Goal: Task Accomplishment & Management: Manage account settings

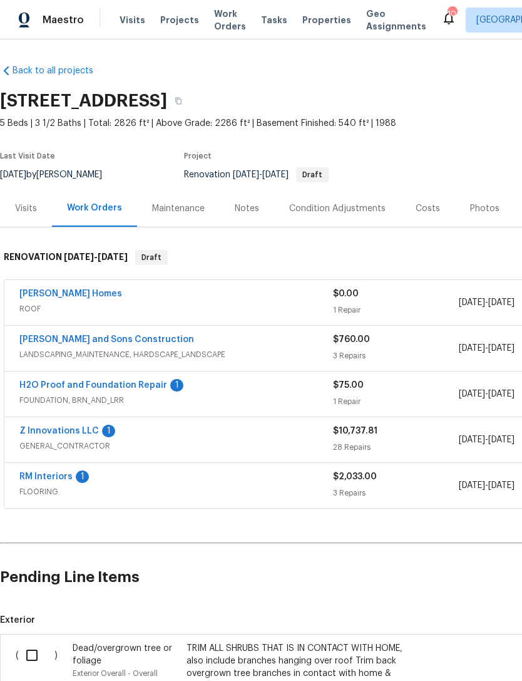
click at [73, 296] on link "Therrien Homes" at bounding box center [70, 293] width 103 height 9
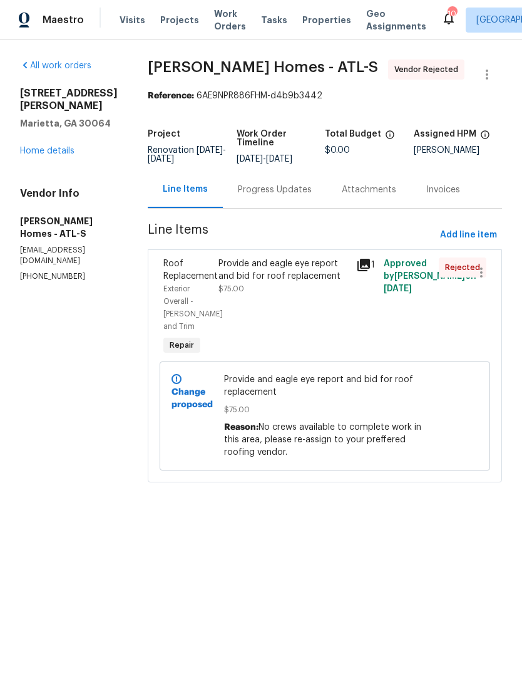
click at [369, 272] on icon at bounding box center [363, 264] width 15 height 15
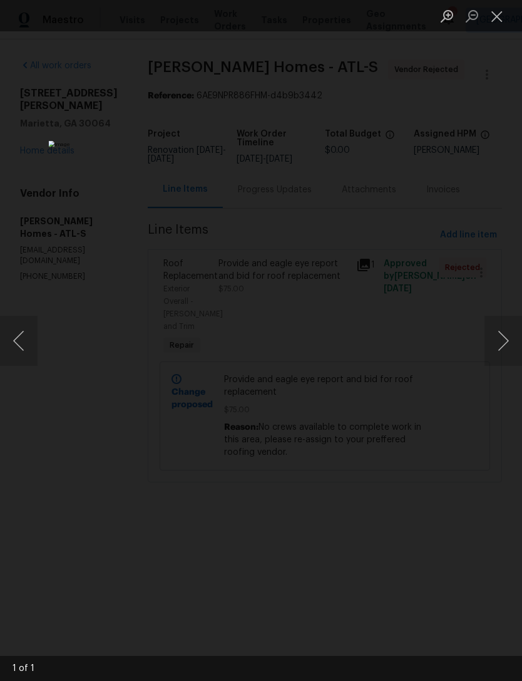
click at [500, 15] on button "Close lightbox" at bounding box center [497, 16] width 25 height 22
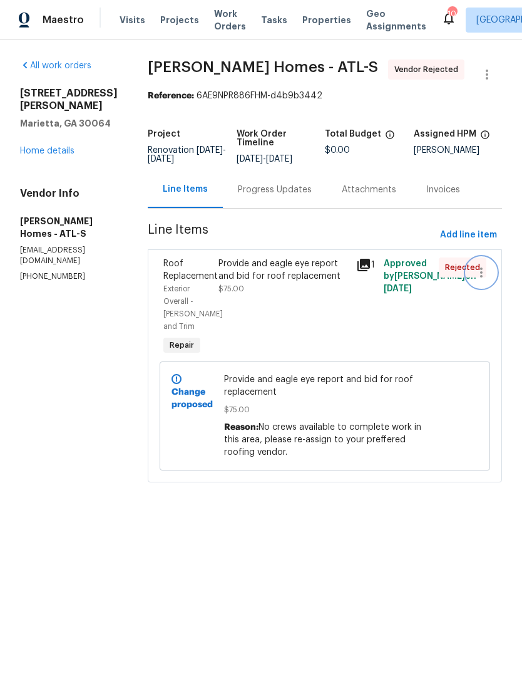
click at [479, 280] on icon "button" at bounding box center [481, 272] width 15 height 15
click at [183, 284] on div at bounding box center [261, 340] width 522 height 681
click at [180, 281] on span "Roof Replacement" at bounding box center [190, 269] width 54 height 21
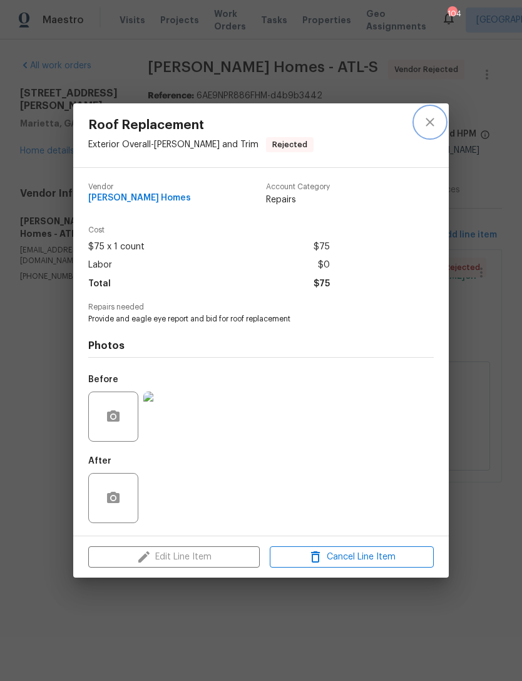
click at [432, 122] on icon "close" at bounding box center [430, 122] width 8 height 8
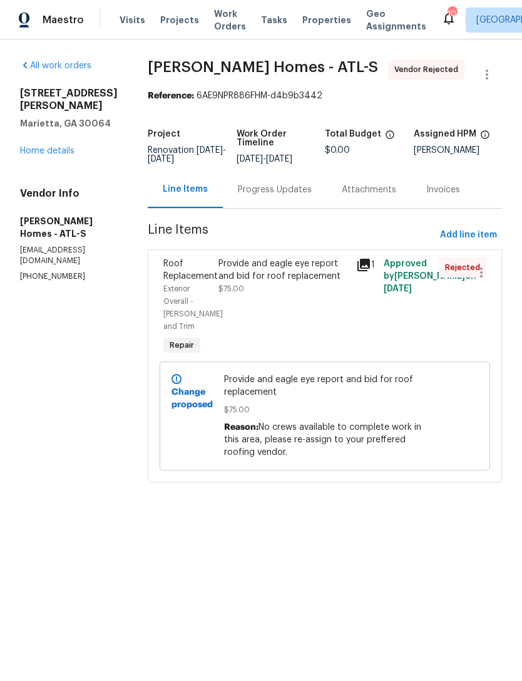
click at [49, 155] on link "Home details" at bounding box center [47, 151] width 54 height 9
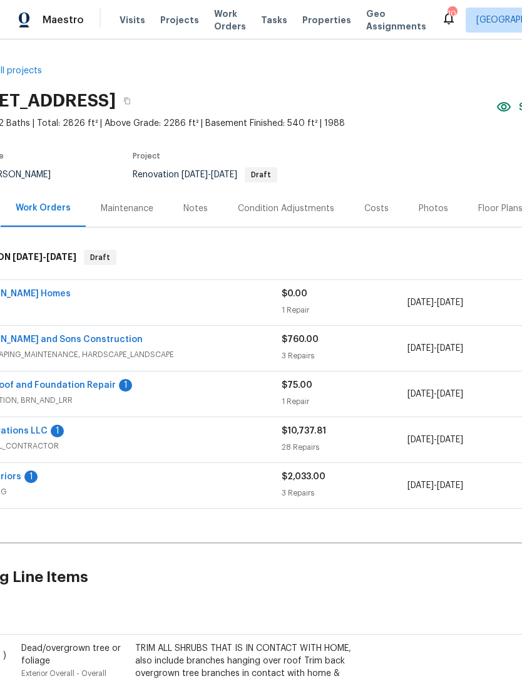
scroll to position [-1, 130]
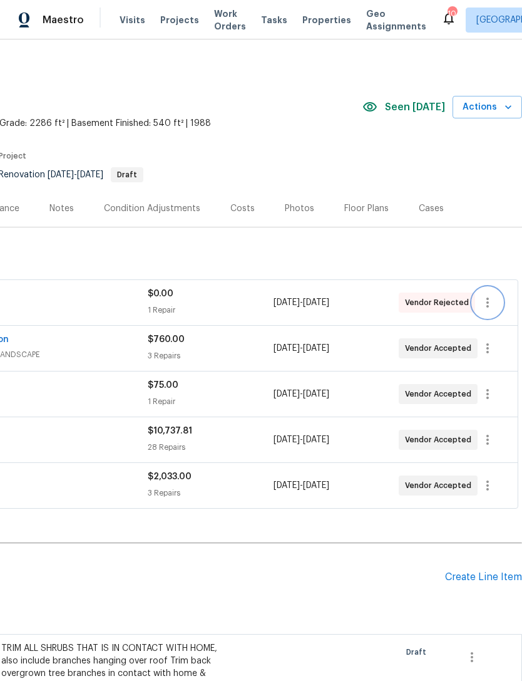
click at [486, 303] on icon "button" at bounding box center [487, 302] width 15 height 15
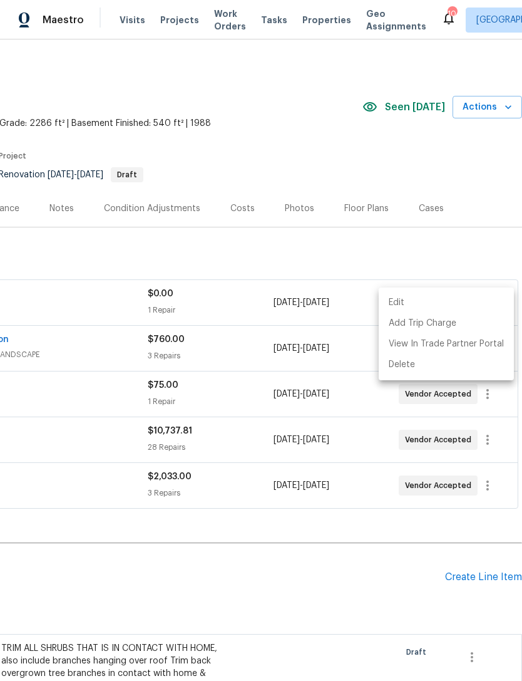
click at [402, 301] on li "Edit" at bounding box center [446, 302] width 135 height 21
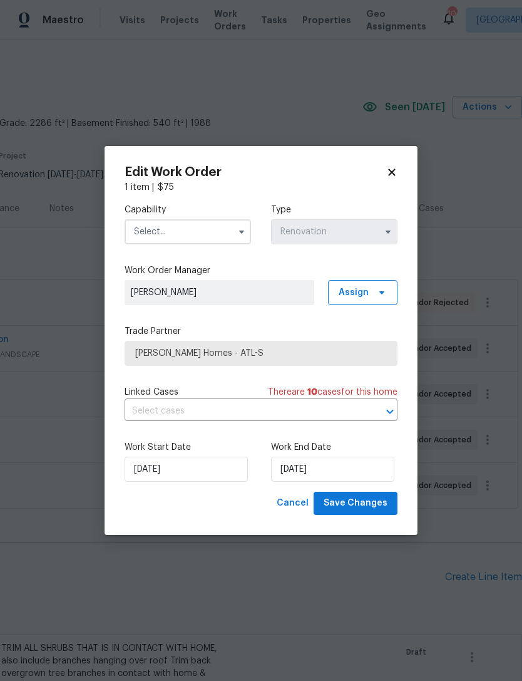
click at [195, 225] on input "text" at bounding box center [188, 231] width 126 height 25
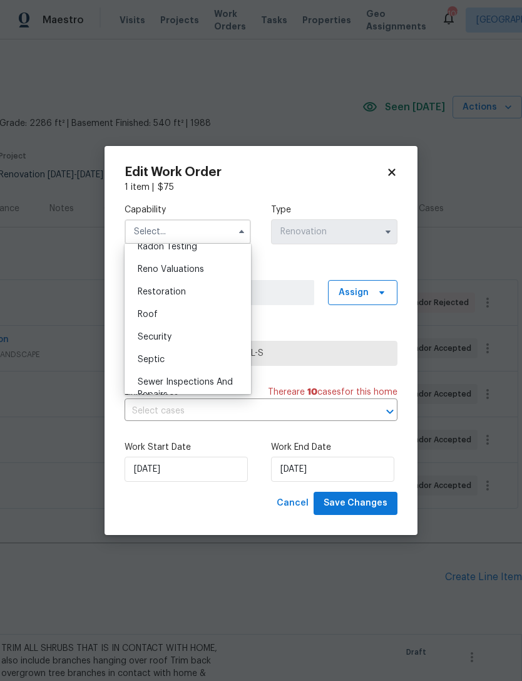
scroll to position [1222, 0]
click at [154, 315] on span "Roof" at bounding box center [148, 313] width 20 height 9
type input "Roof"
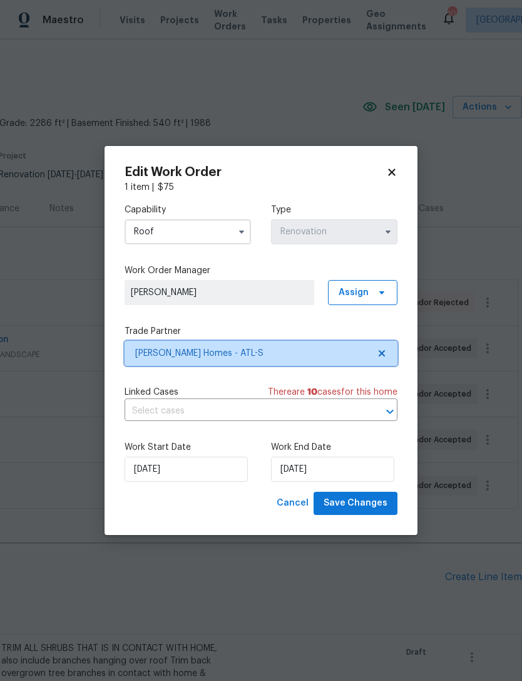
click at [249, 351] on span "Therrien Homes - ATL-S" at bounding box center [252, 353] width 234 height 13
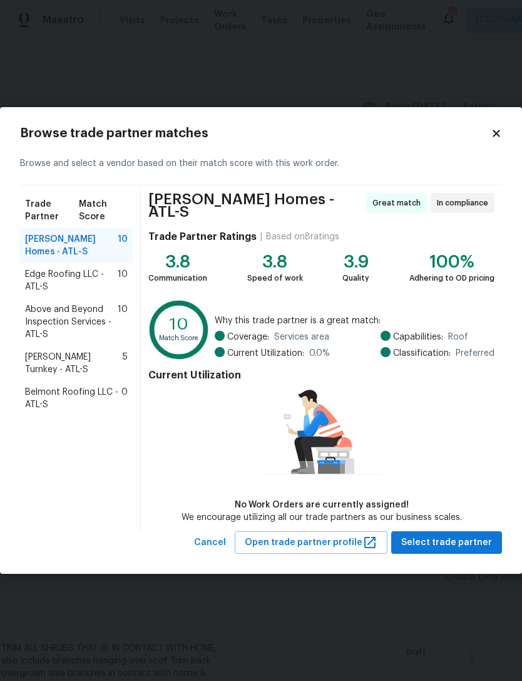
click at [91, 321] on span "Above and Beyond Inspection Services - ATL-S" at bounding box center [71, 322] width 93 height 38
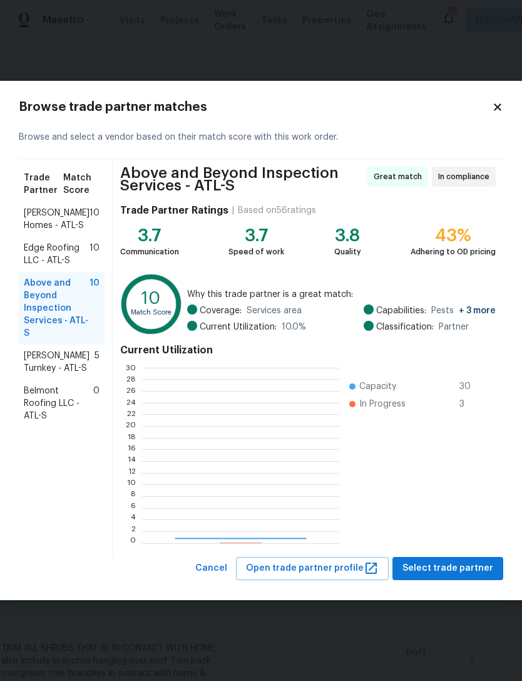
scroll to position [175, 197]
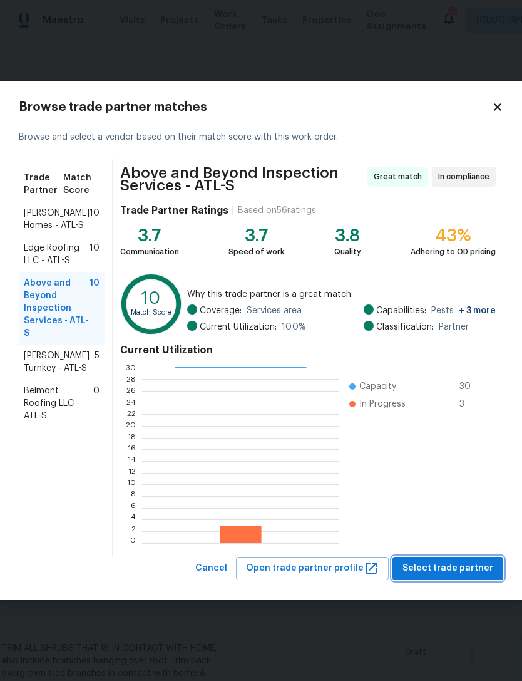
click at [455, 566] on span "Select trade partner" at bounding box center [448, 568] width 91 height 16
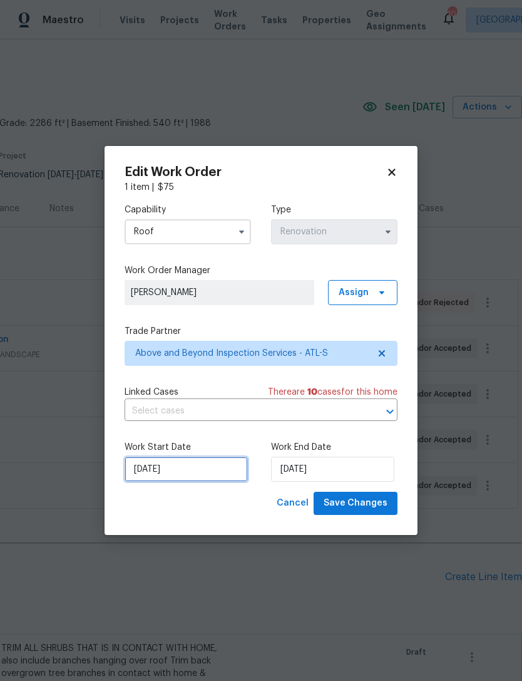
click at [169, 470] on input "8/25/2025" at bounding box center [186, 468] width 123 height 25
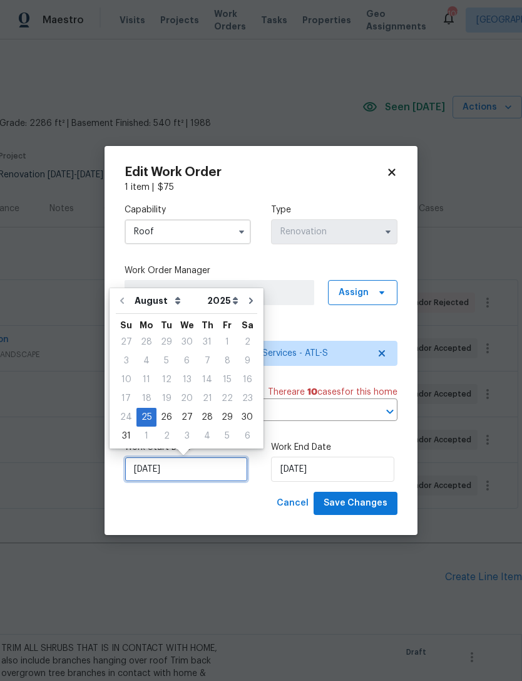
scroll to position [23, 0]
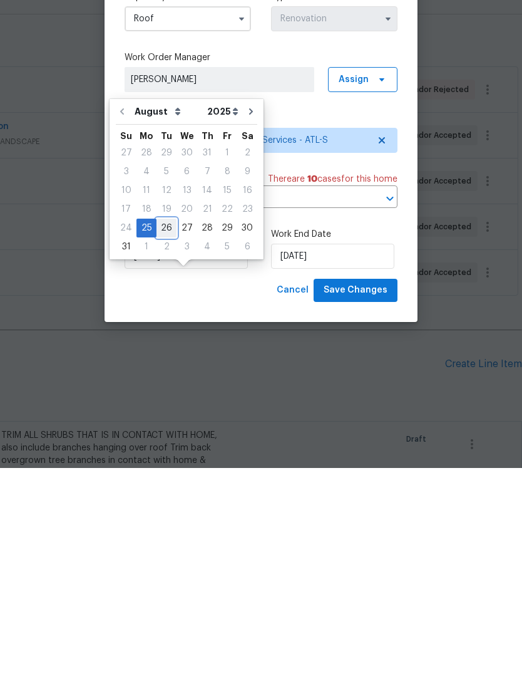
click at [166, 432] on div "26" at bounding box center [167, 441] width 20 height 18
type input "8/26/2025"
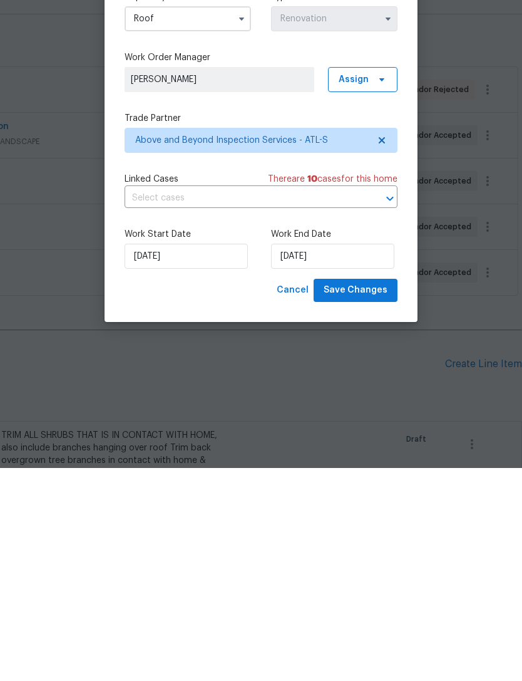
scroll to position [40, 0]
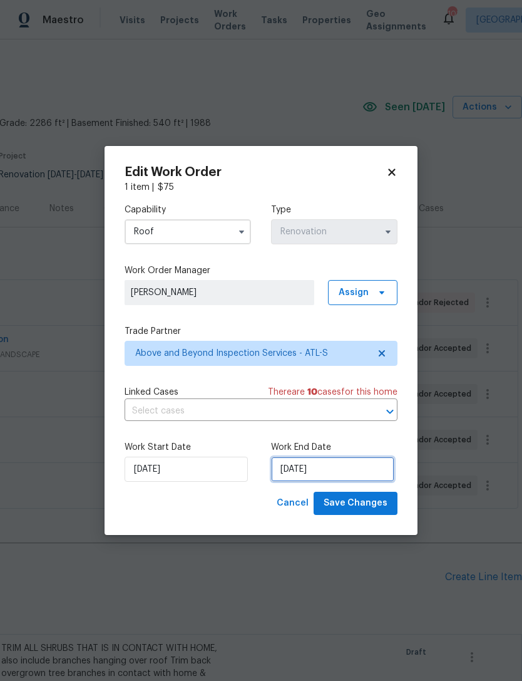
click at [320, 479] on input "8/26/2025" at bounding box center [332, 468] width 123 height 25
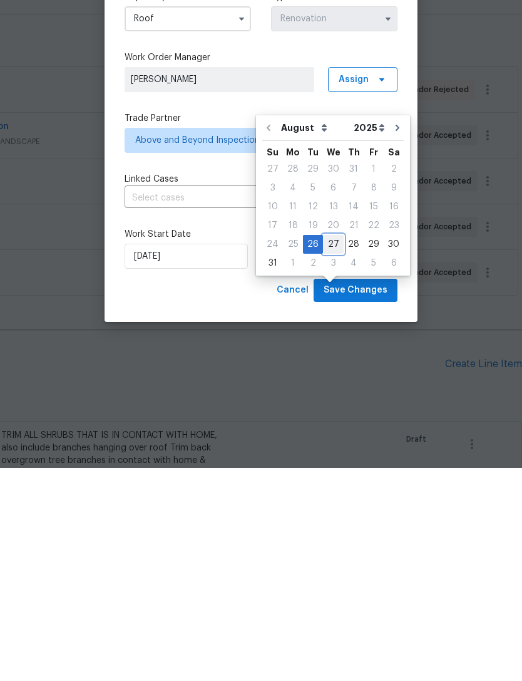
click at [330, 448] on div "27" at bounding box center [333, 457] width 21 height 18
type input "8/27/2025"
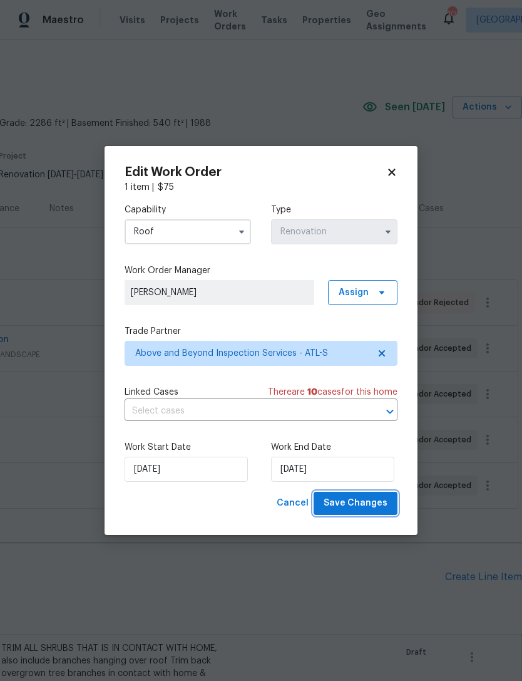
click at [359, 508] on span "Save Changes" at bounding box center [356, 503] width 64 height 16
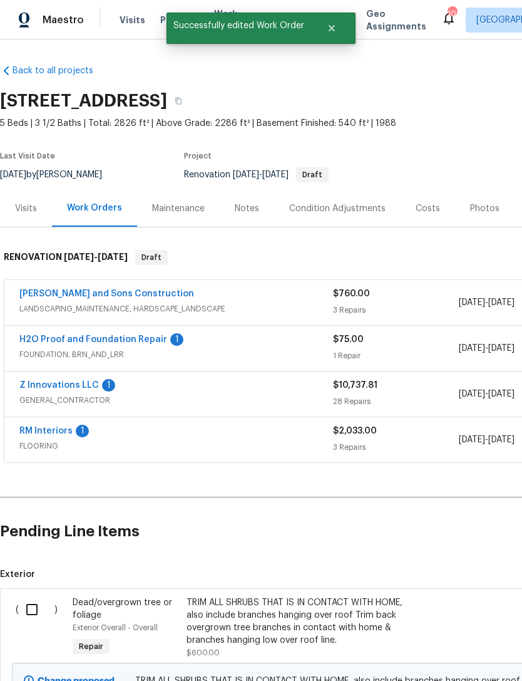
scroll to position [0, 0]
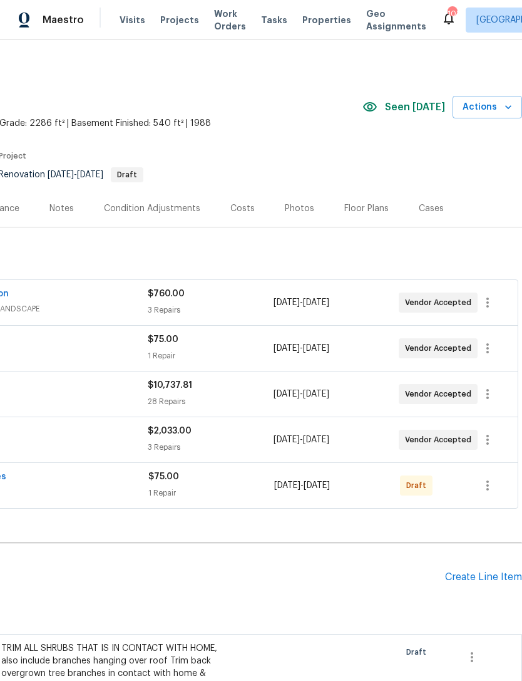
scroll to position [0, 185]
click at [490, 488] on icon "button" at bounding box center [487, 485] width 15 height 15
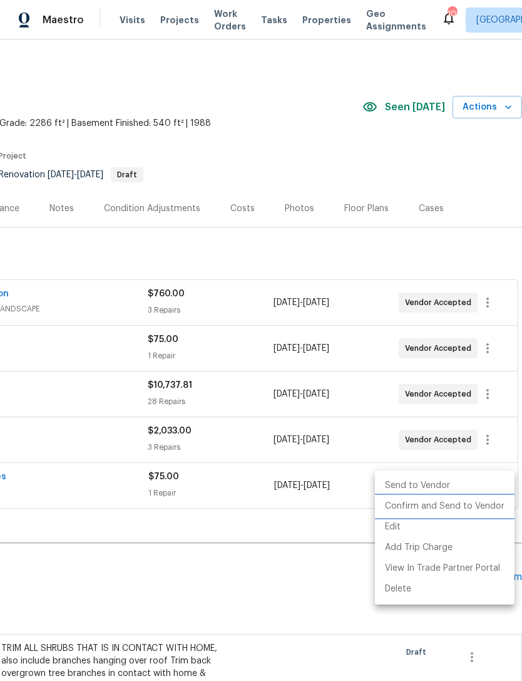
click at [426, 508] on li "Confirm and Send to Vendor" at bounding box center [445, 506] width 140 height 21
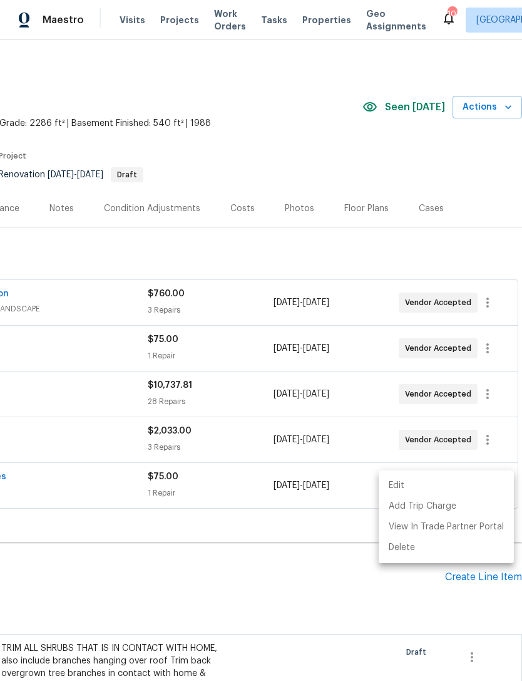
click at [287, 577] on div at bounding box center [261, 340] width 522 height 681
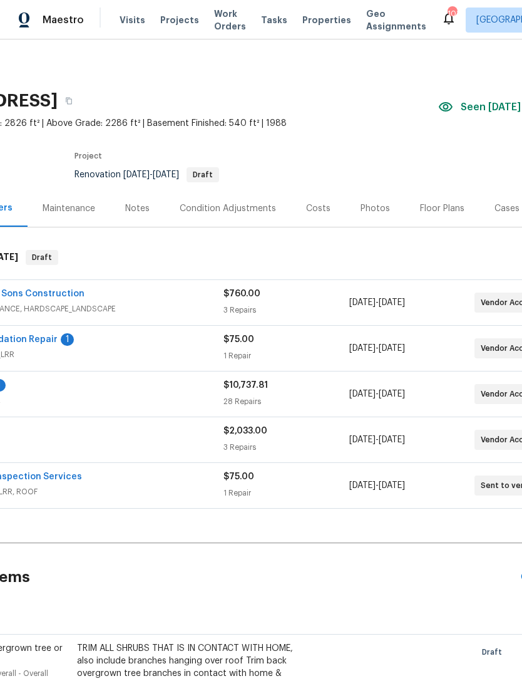
scroll to position [0, 116]
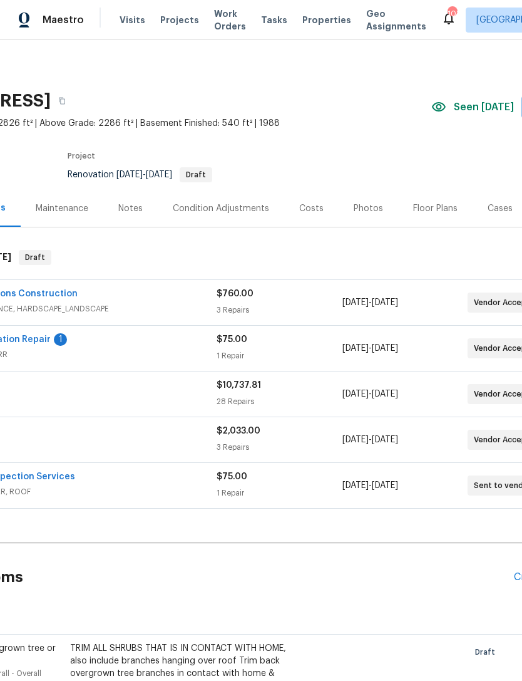
click at [324, 205] on div "Costs" at bounding box center [311, 208] width 54 height 37
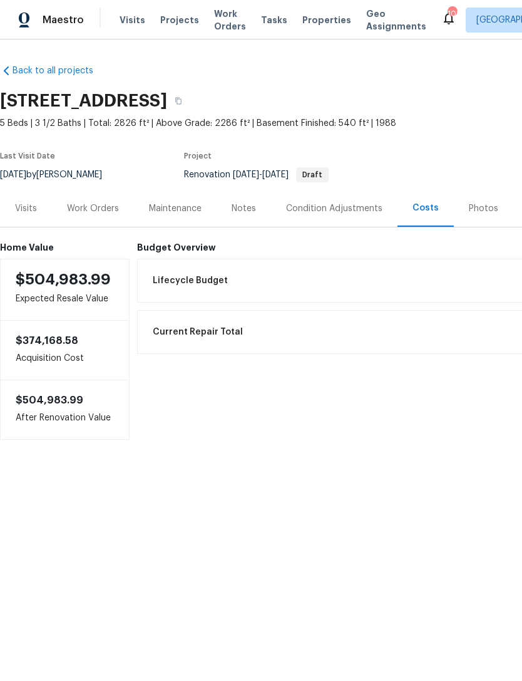
click at [22, 210] on div "Visits" at bounding box center [26, 208] width 22 height 13
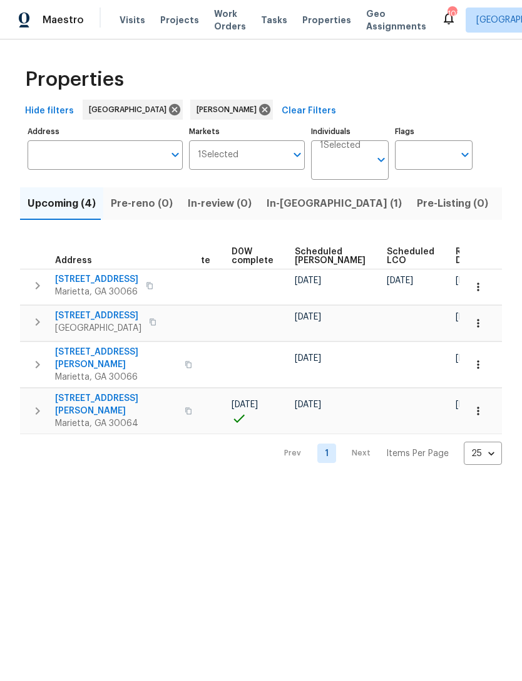
scroll to position [0, 315]
click at [291, 204] on span "In-[GEOGRAPHIC_DATA] (1)" at bounding box center [334, 204] width 135 height 18
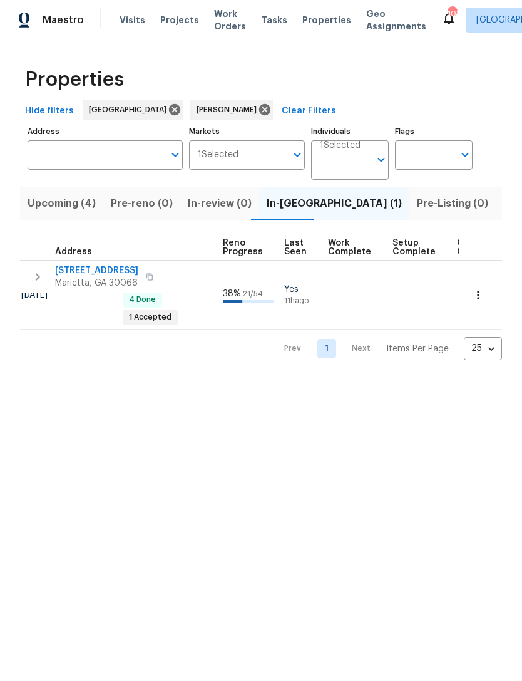
scroll to position [7, 540]
click at [503, 208] on span "Listed (14)" at bounding box center [529, 204] width 53 height 18
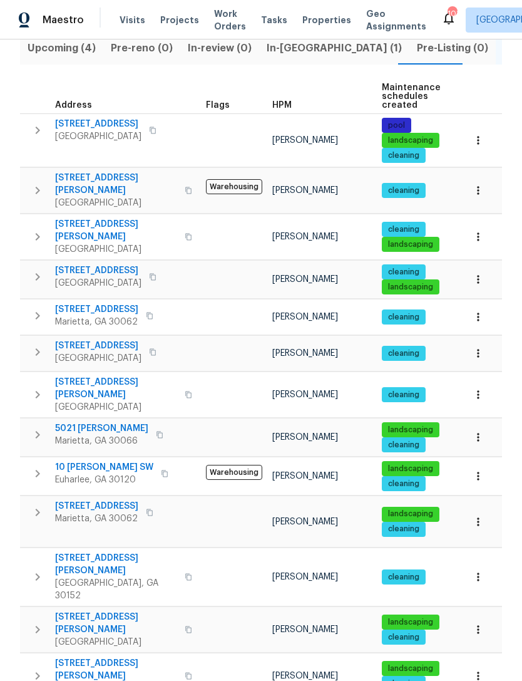
click at [135, 264] on span "6001 Deer Springs Ln NW" at bounding box center [98, 270] width 86 height 13
click at [71, 48] on span "Upcoming (4)" at bounding box center [62, 48] width 68 height 18
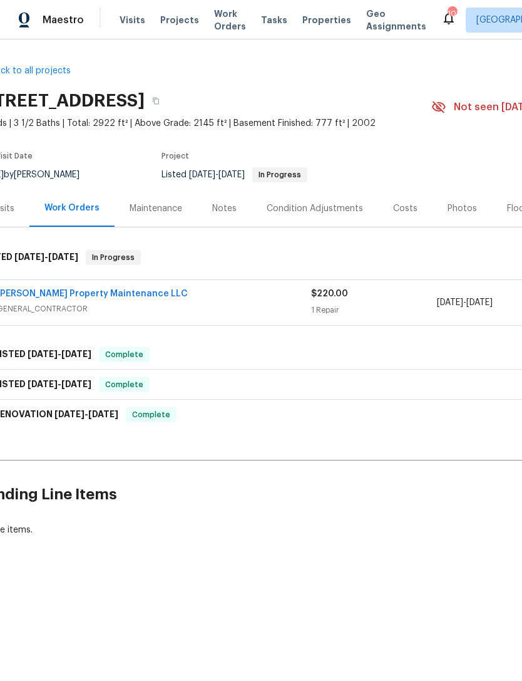
scroll to position [0, 22]
click at [227, 301] on div "Glen Property Maintenance LLC" at bounding box center [154, 294] width 314 height 15
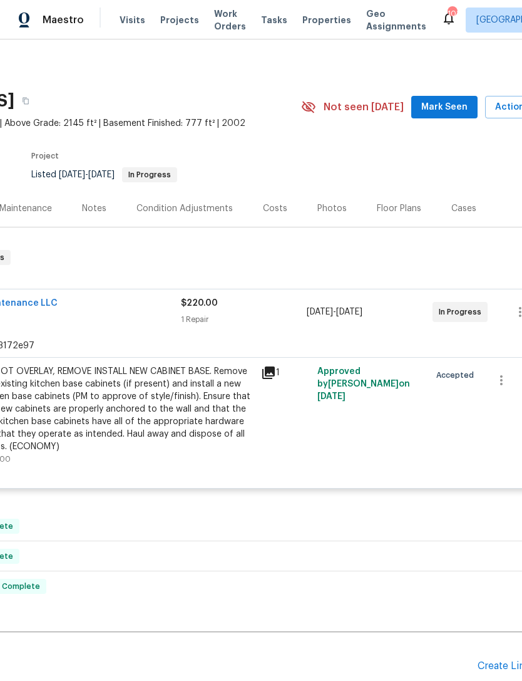
scroll to position [0, 163]
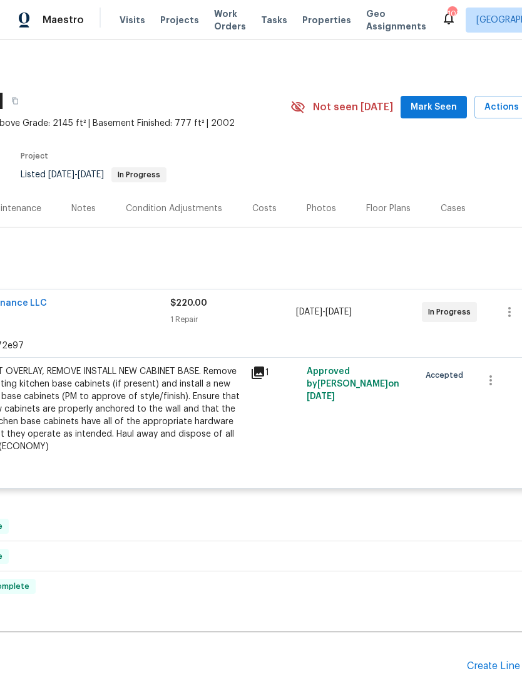
click at [446, 100] on span "Mark Seen" at bounding box center [434, 108] width 46 height 16
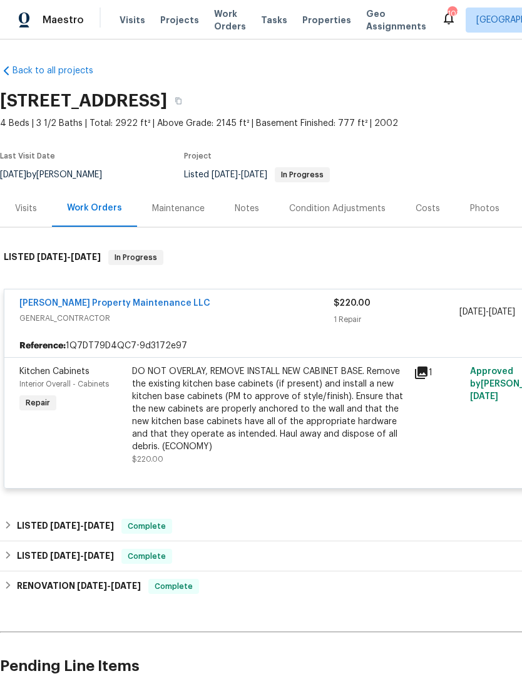
scroll to position [0, 0]
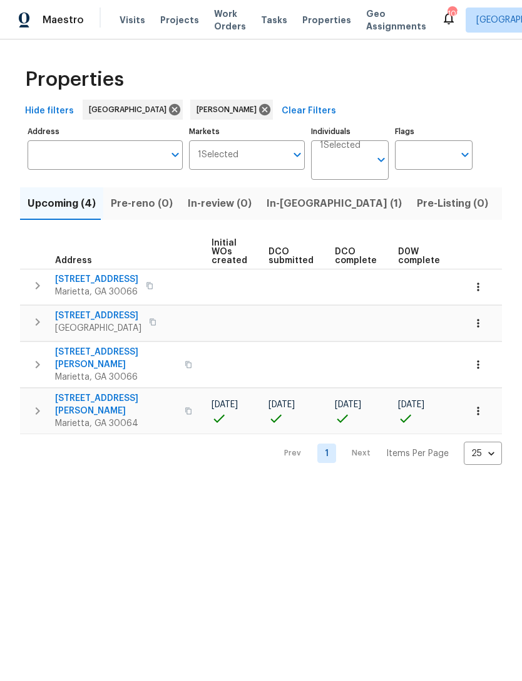
click at [297, 441] on nav "Prev 1 Next Items Per Page 25 25 ​" at bounding box center [387, 452] width 230 height 23
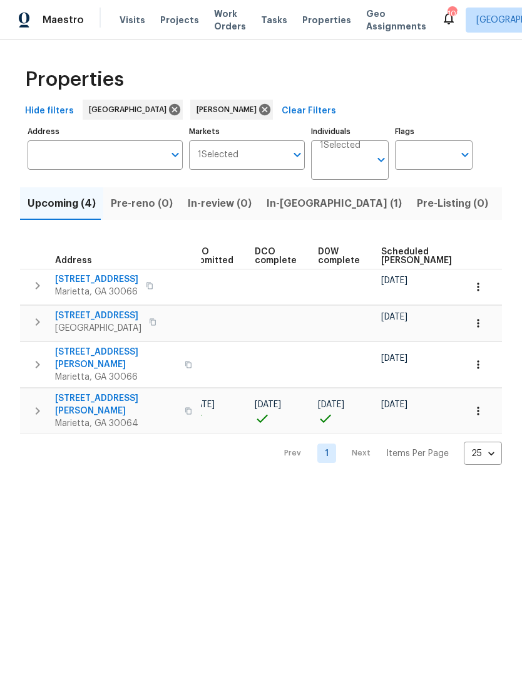
scroll to position [0, 230]
